Goal: Browse casually

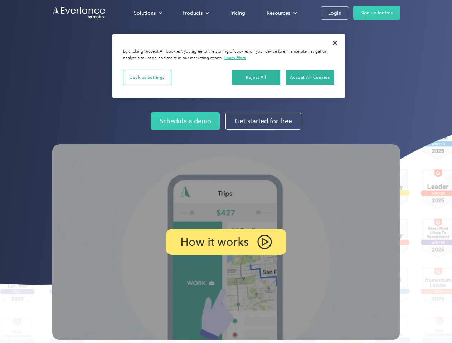
click at [226, 172] on img at bounding box center [226, 242] width 348 height 196
click at [148, 13] on div "Solutions" at bounding box center [145, 13] width 22 height 9
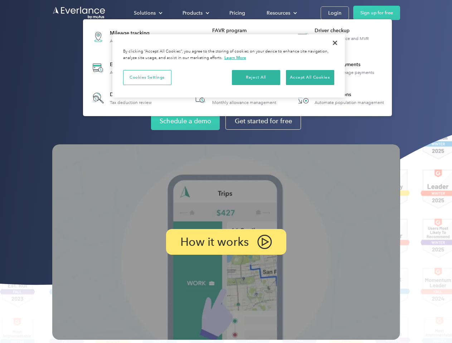
click at [195, 13] on div "Products" at bounding box center [192, 13] width 20 height 9
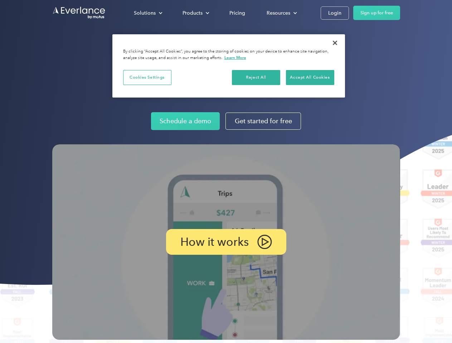
click at [281, 13] on div "Resources" at bounding box center [278, 13] width 24 height 9
click at [226, 242] on p "How it works" at bounding box center [214, 242] width 68 height 9
click at [147, 77] on button "Cookies Settings" at bounding box center [147, 77] width 48 height 15
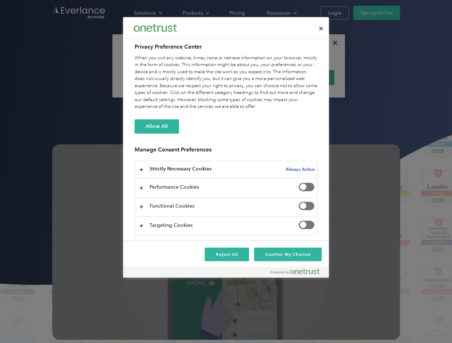
click at [256, 77] on div "When you visit any website, it may store or retrieve information on your browse…" at bounding box center [225, 83] width 183 height 56
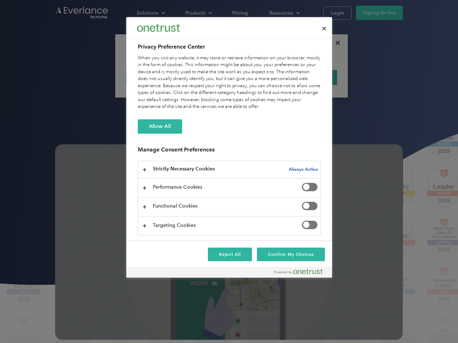
click at [310, 77] on div "When you visit any website, it may store or retrieve information on your browse…" at bounding box center [229, 83] width 183 height 56
click at [335, 43] on div at bounding box center [229, 171] width 458 height 343
